Goal: Transaction & Acquisition: Purchase product/service

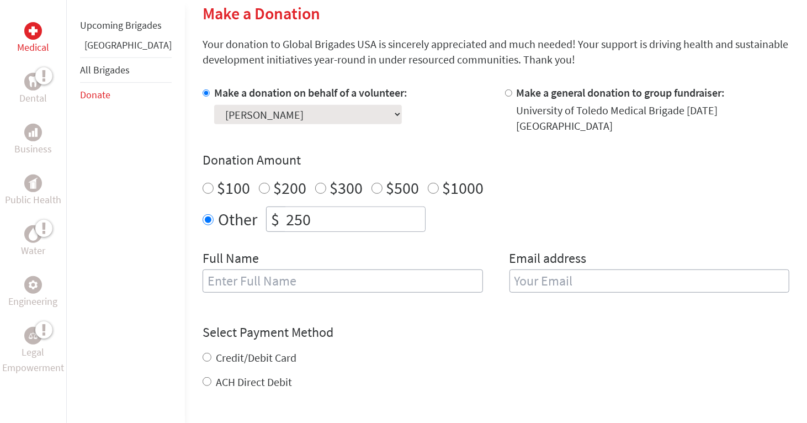
scroll to position [274, 0]
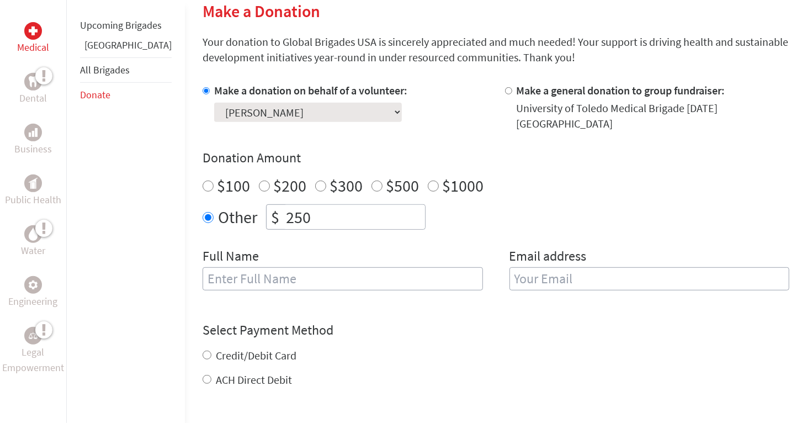
click at [237, 267] on input "text" at bounding box center [343, 278] width 280 height 23
click at [203, 267] on input "[PERSON_NAME]" at bounding box center [343, 278] width 280 height 23
type input "[PERSON_NAME]"
click at [526, 267] on input "email" at bounding box center [649, 278] width 280 height 23
type input "j"
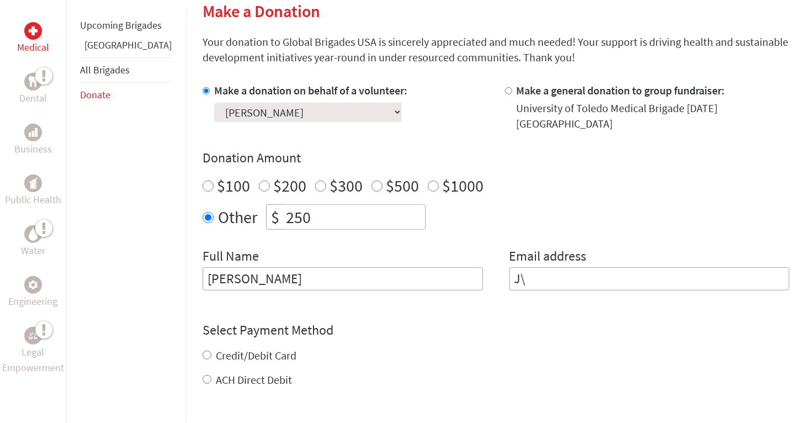
type input "J"
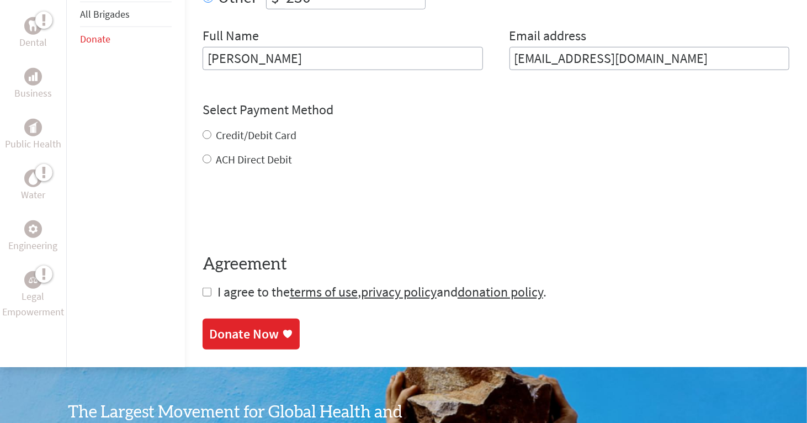
scroll to position [503, 0]
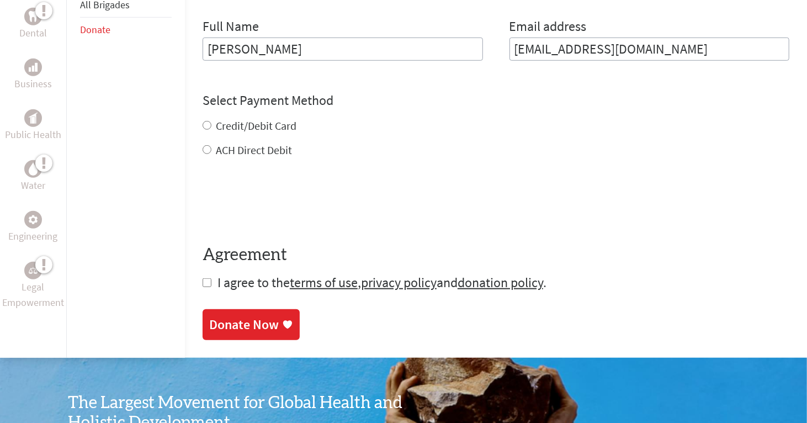
type input "[EMAIL_ADDRESS][DOMAIN_NAME]"
click at [241, 120] on div "Credit/Debit Card ACH Direct Debit" at bounding box center [496, 138] width 587 height 40
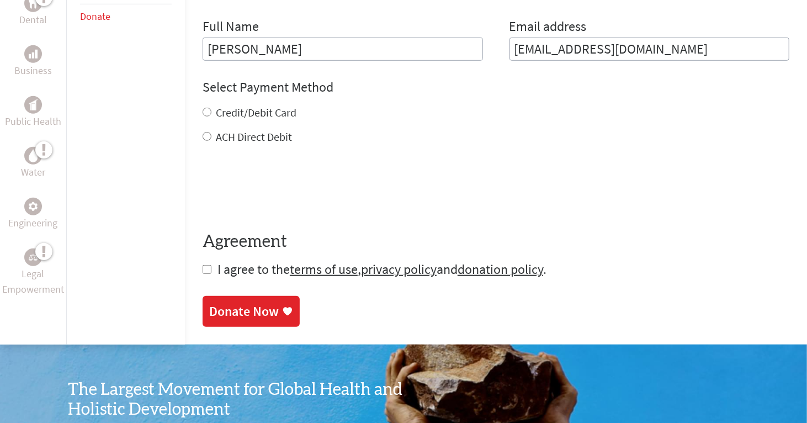
click at [248, 105] on label "Credit/Debit Card" at bounding box center [256, 112] width 81 height 14
click at [211, 108] on input "Credit/Debit Card" at bounding box center [207, 112] width 9 height 9
radio input "true"
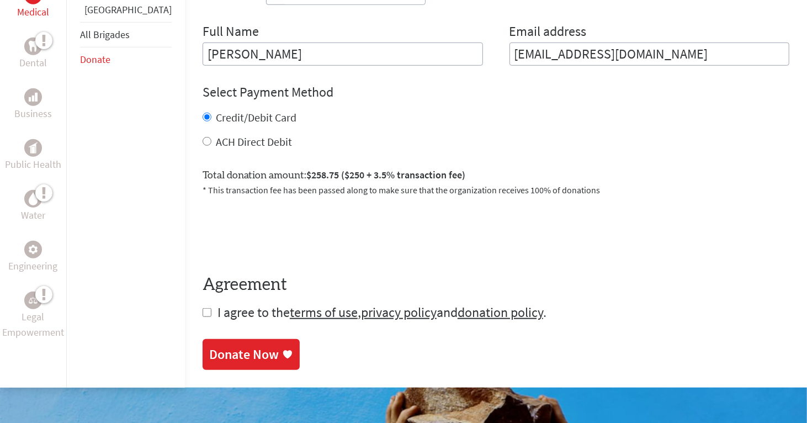
scroll to position [494, 0]
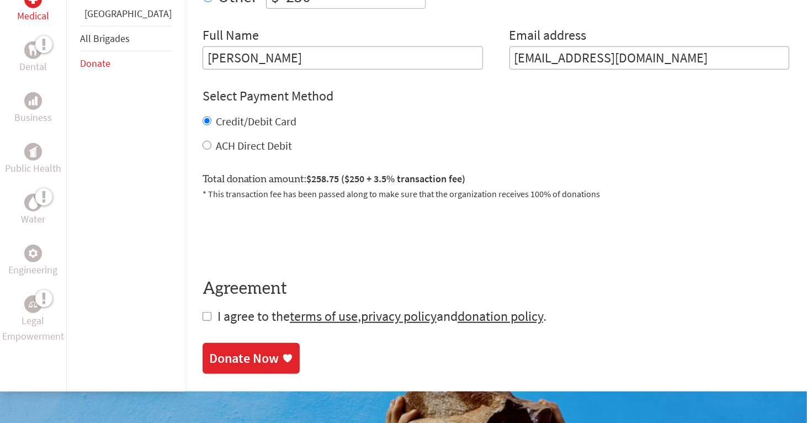
click at [203, 312] on input "checkbox" at bounding box center [207, 316] width 9 height 9
checkbox input "true"
click at [246, 350] on div "Donate Now" at bounding box center [251, 359] width 84 height 18
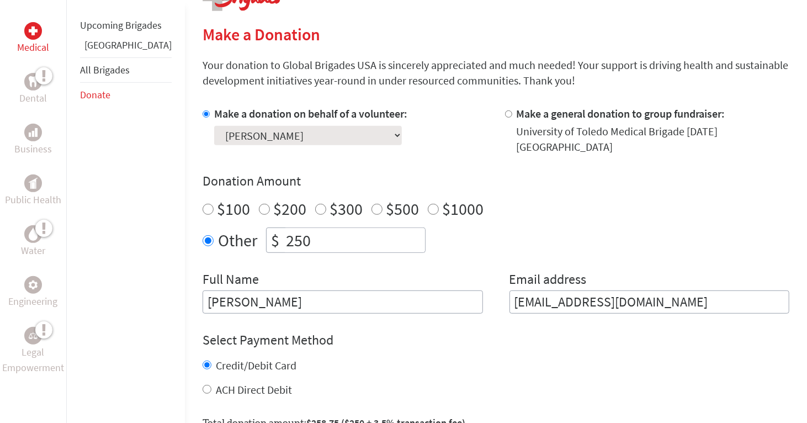
scroll to position [287, 0]
